Goal: Information Seeking & Learning: Learn about a topic

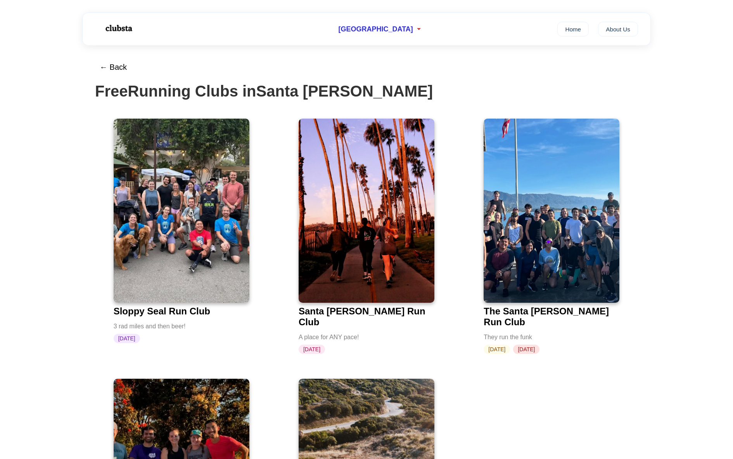
click at [192, 221] on img at bounding box center [182, 211] width 136 height 184
click at [642, 344] on div "← Back Free Running Clubs in [GEOGRAPHIC_DATA][PERSON_NAME] Sloppy Seal Run Clu…" at bounding box center [367, 344] width 568 height 597
click at [367, 208] on img at bounding box center [367, 211] width 136 height 184
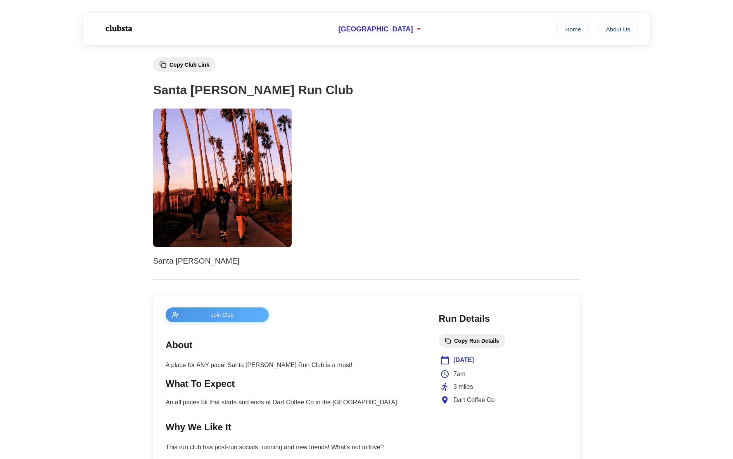
scroll to position [35, 0]
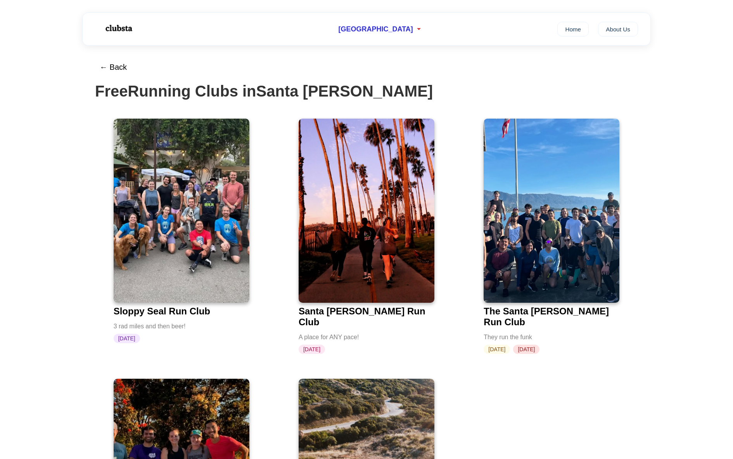
click at [681, 256] on main "← Back Free Running Clubs in [GEOGRAPHIC_DATA][PERSON_NAME] Sloppy Seal Run Clu…" at bounding box center [366, 344] width 733 height 597
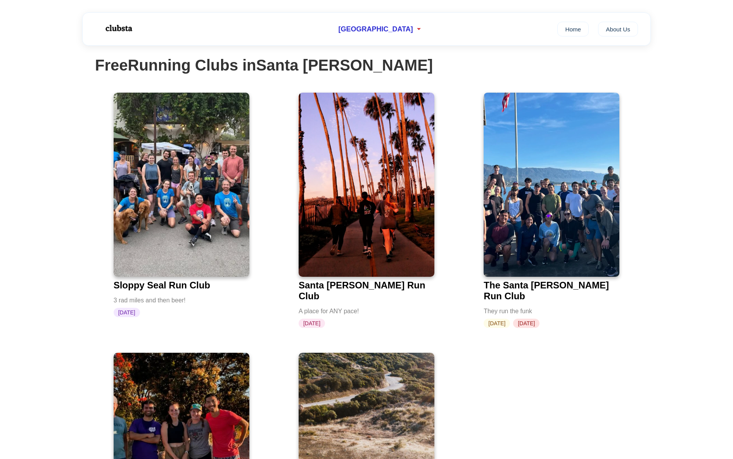
scroll to position [16, 0]
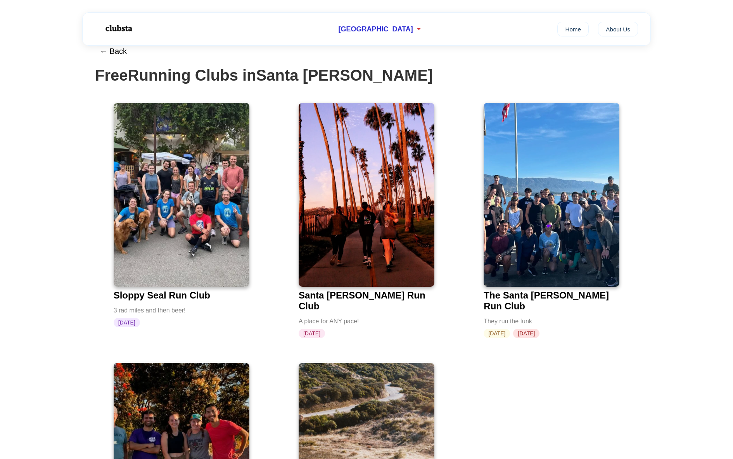
click at [391, 189] on img at bounding box center [367, 195] width 136 height 184
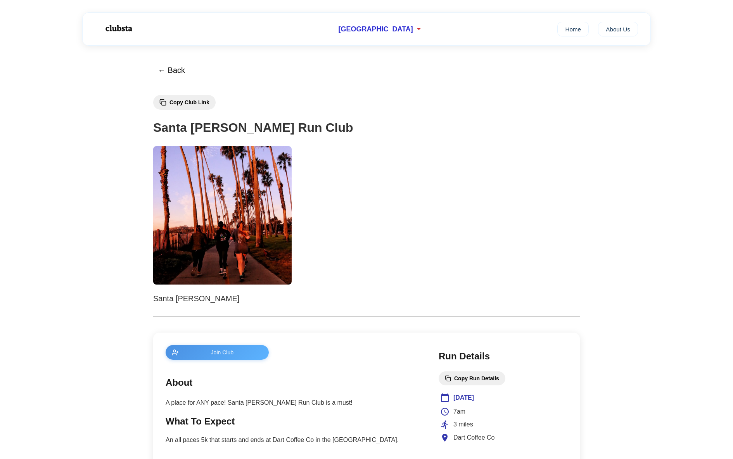
scroll to position [16, 0]
